Goal: Information Seeking & Learning: Learn about a topic

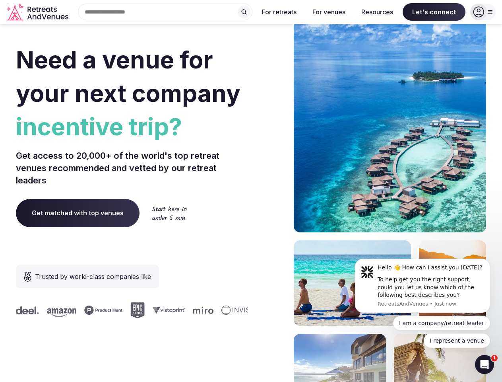
click at [251, 191] on div "Need a venue for your next company incentive trip? Get access to 20,000+ of the…" at bounding box center [251, 237] width 470 height 479
click at [165, 12] on div "Search Popular Destinations [GEOGRAPHIC_DATA], [GEOGRAPHIC_DATA] [GEOGRAPHIC_DA…" at bounding box center [162, 12] width 181 height 17
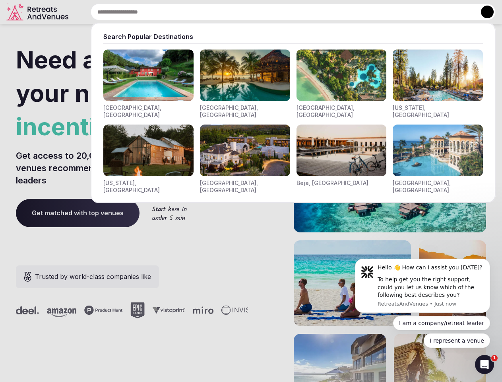
click at [244, 12] on input "text" at bounding box center [293, 12] width 405 height 17
click at [279, 12] on input "text" at bounding box center [293, 12] width 405 height 17
click at [329, 12] on input "text" at bounding box center [293, 12] width 405 height 17
click at [377, 12] on input "text" at bounding box center [293, 12] width 405 height 17
click at [434, 12] on input "text" at bounding box center [293, 12] width 405 height 17
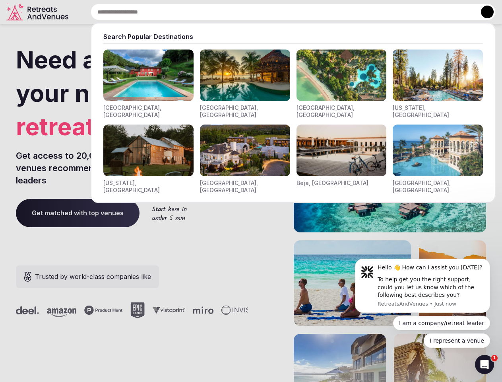
click at [483, 12] on button at bounding box center [487, 12] width 13 height 13
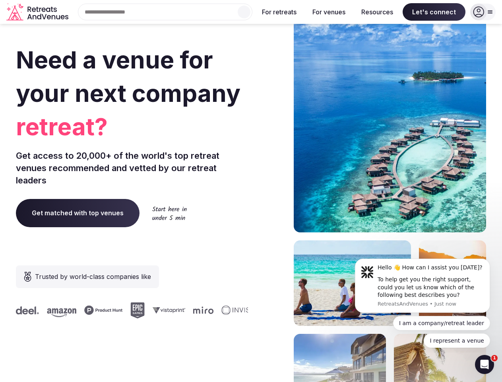
click at [423, 285] on div "To help get you the right support, could you let us know which of the following…" at bounding box center [431, 287] width 107 height 23
